Goal: Task Accomplishment & Management: Use online tool/utility

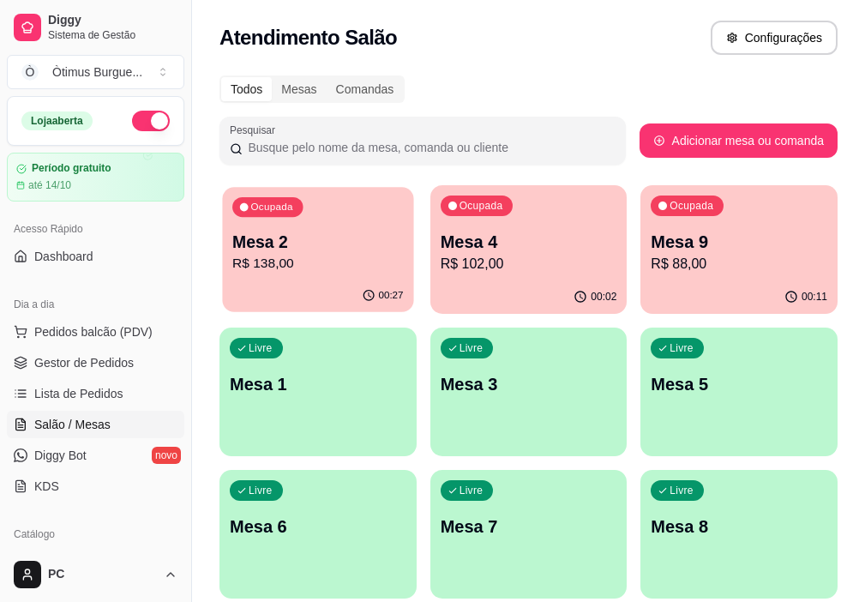
click at [275, 265] on p "R$ 138,00" at bounding box center [317, 264] width 171 height 20
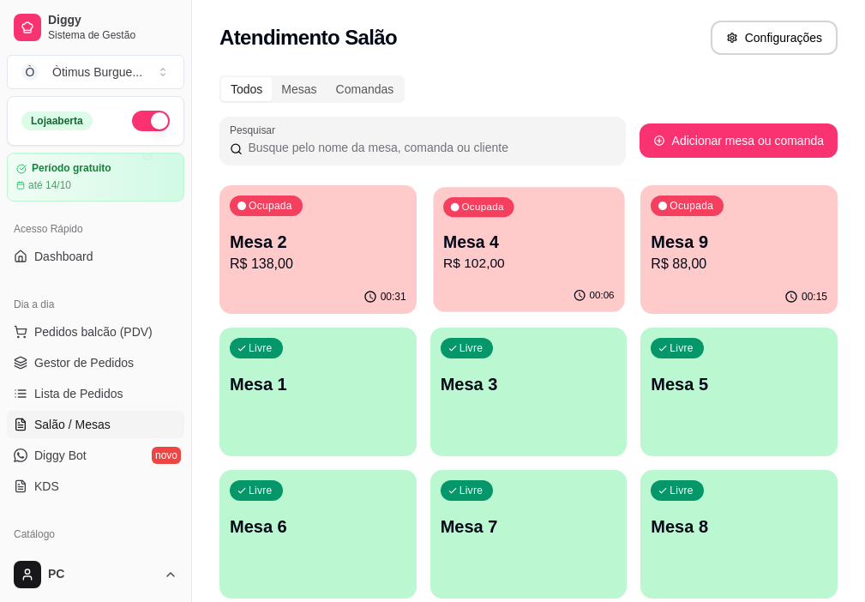
click at [444, 236] on p "Mesa 4" at bounding box center [528, 242] width 171 height 23
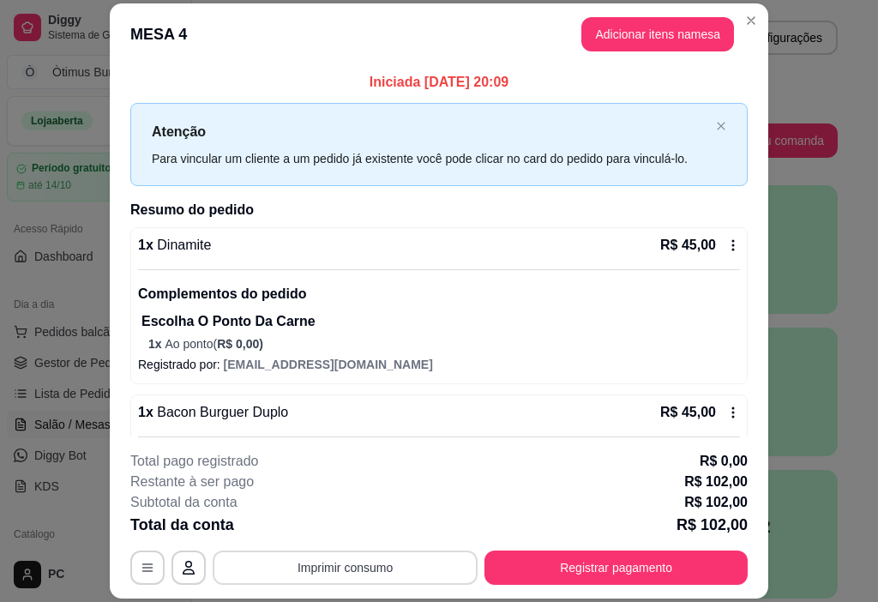
click at [309, 568] on button "Imprimir consumo" at bounding box center [345, 567] width 265 height 34
click at [335, 530] on button "IMPRESSORA" at bounding box center [344, 528] width 124 height 27
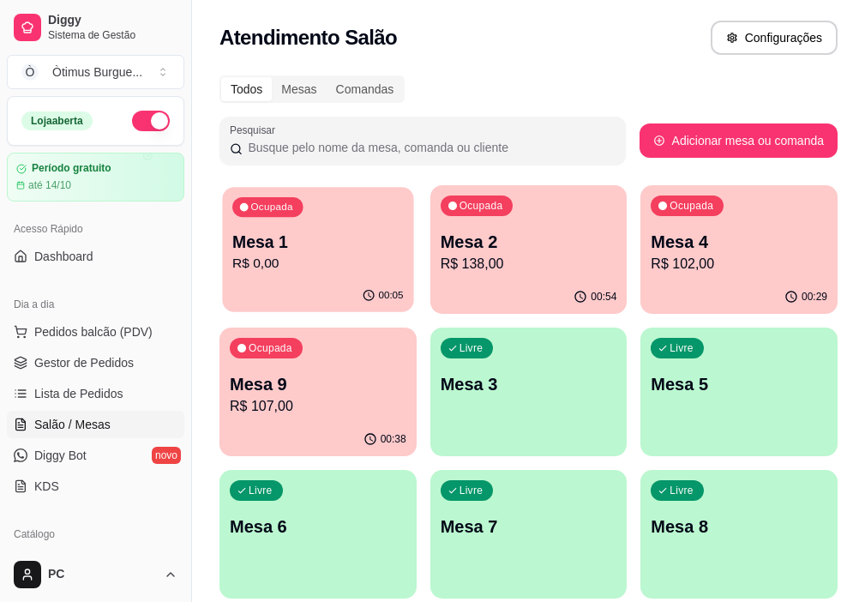
click at [296, 262] on p "R$ 0,00" at bounding box center [317, 264] width 171 height 20
click at [309, 268] on p "R$ 0,00" at bounding box center [318, 264] width 177 height 21
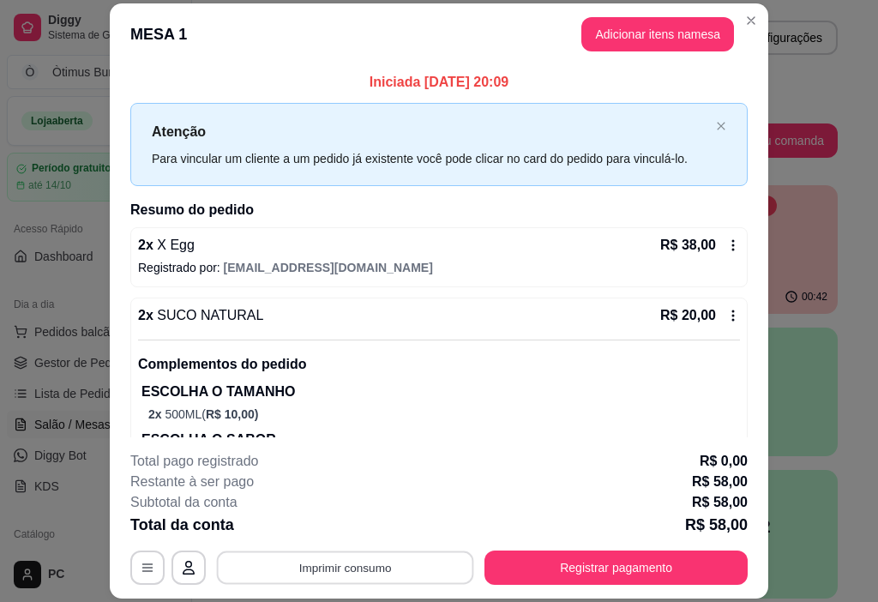
click at [355, 560] on button "Imprimir consumo" at bounding box center [345, 567] width 257 height 33
click at [363, 520] on button "IMPRESSORA" at bounding box center [344, 527] width 124 height 27
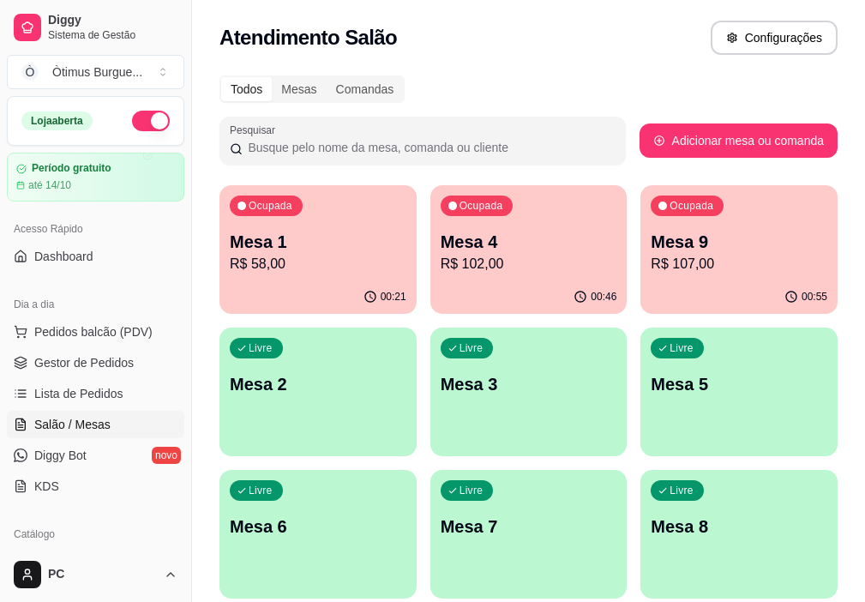
click at [651, 269] on p "R$ 107,00" at bounding box center [739, 264] width 177 height 21
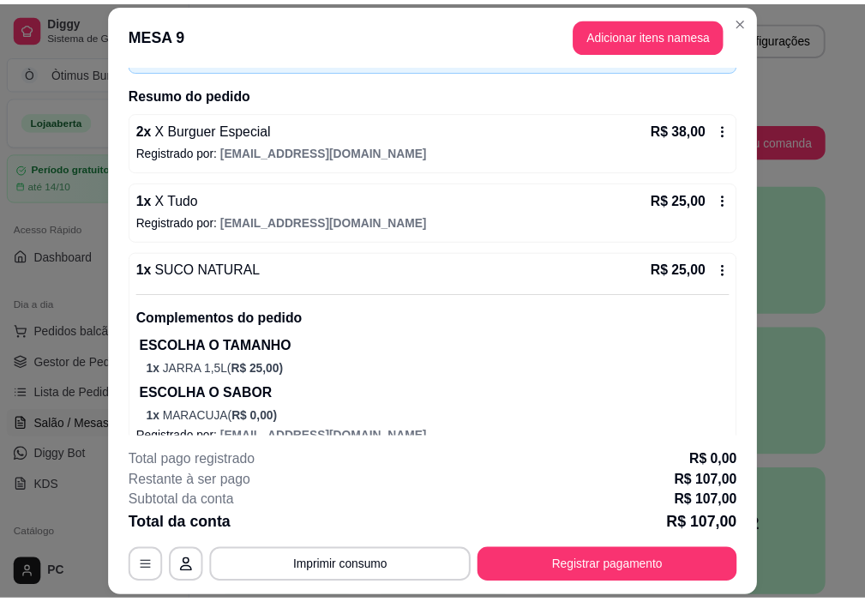
scroll to position [212, 0]
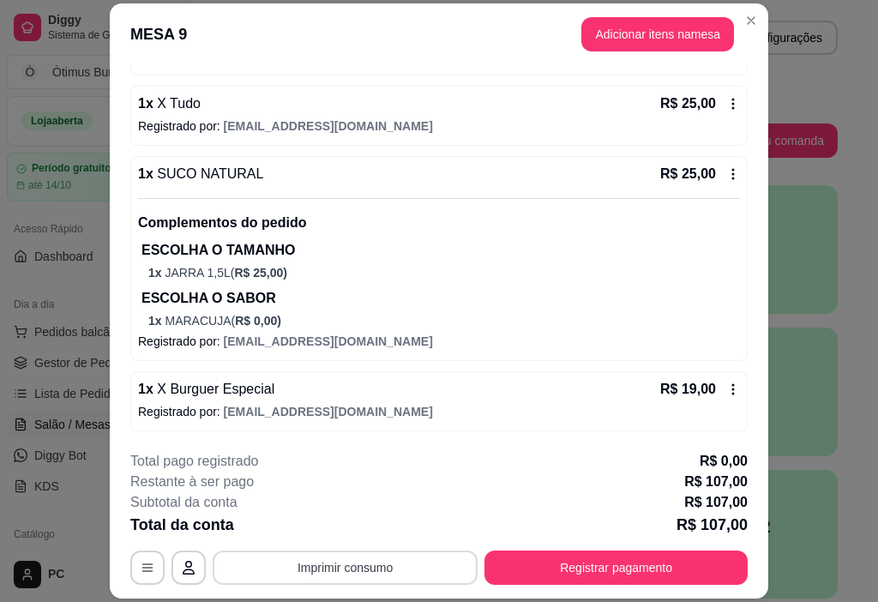
click at [330, 574] on button "Imprimir consumo" at bounding box center [345, 567] width 265 height 34
drag, startPoint x: 336, startPoint y: 509, endPoint x: 328, endPoint y: 522, distance: 15.0
click at [331, 516] on div "Escolha a impressora IMPRESSORA" at bounding box center [344, 517] width 141 height 58
click at [328, 522] on button "IMPRESSORA" at bounding box center [344, 528] width 124 height 27
